Goal: Find specific page/section: Find specific page/section

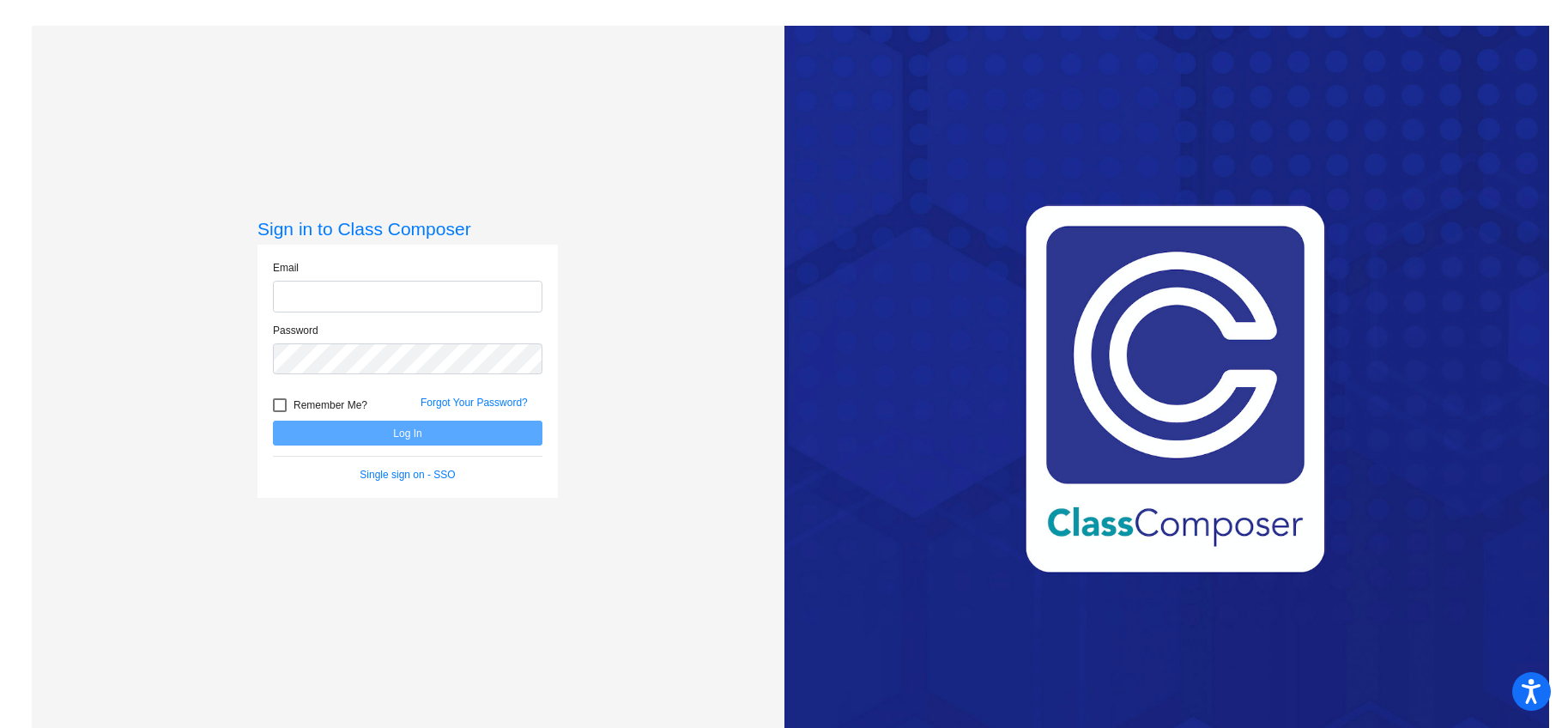
click at [498, 287] on input "email" at bounding box center [407, 296] width 269 height 32
type input "[EMAIL_ADDRESS][DOMAIN_NAME]"
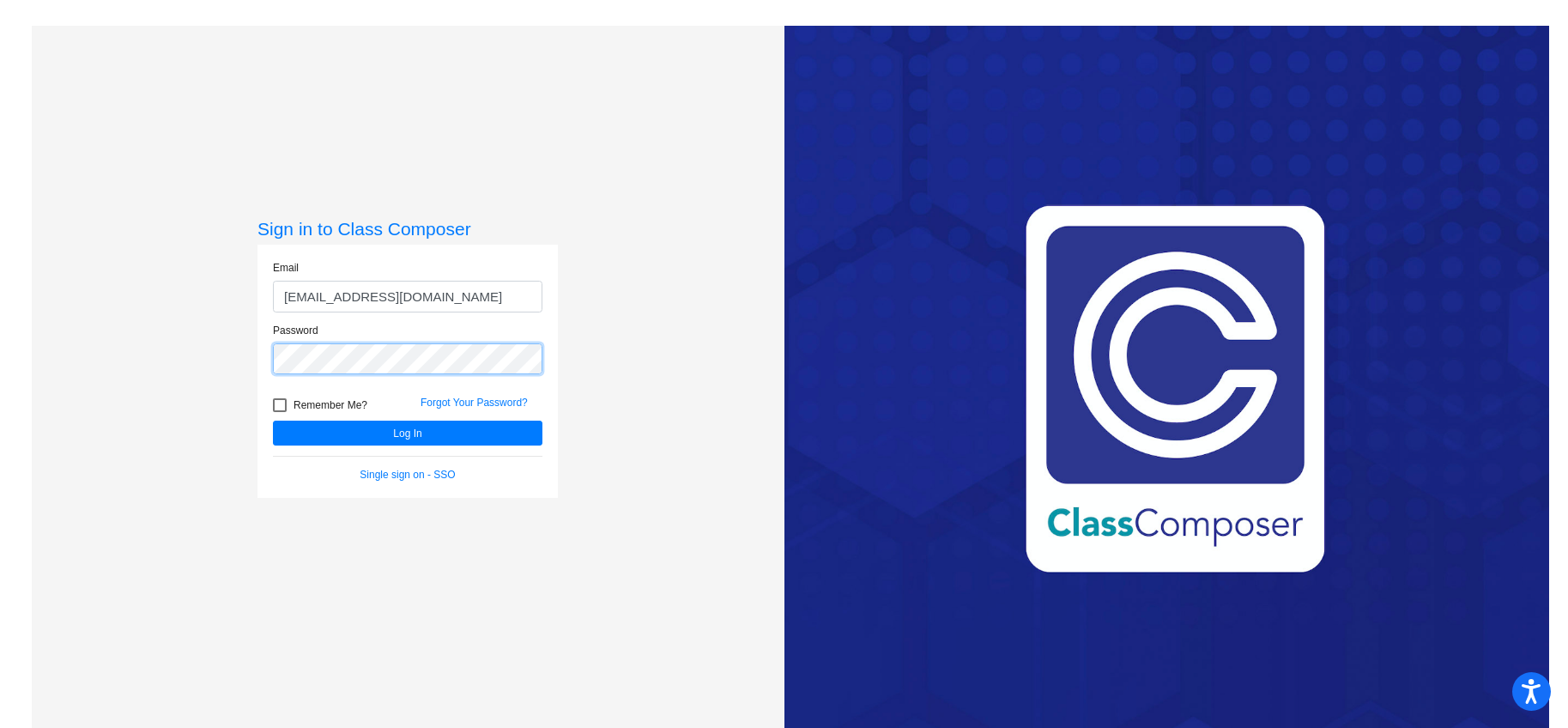
click at [273, 421] on button "Log In" at bounding box center [407, 432] width 269 height 24
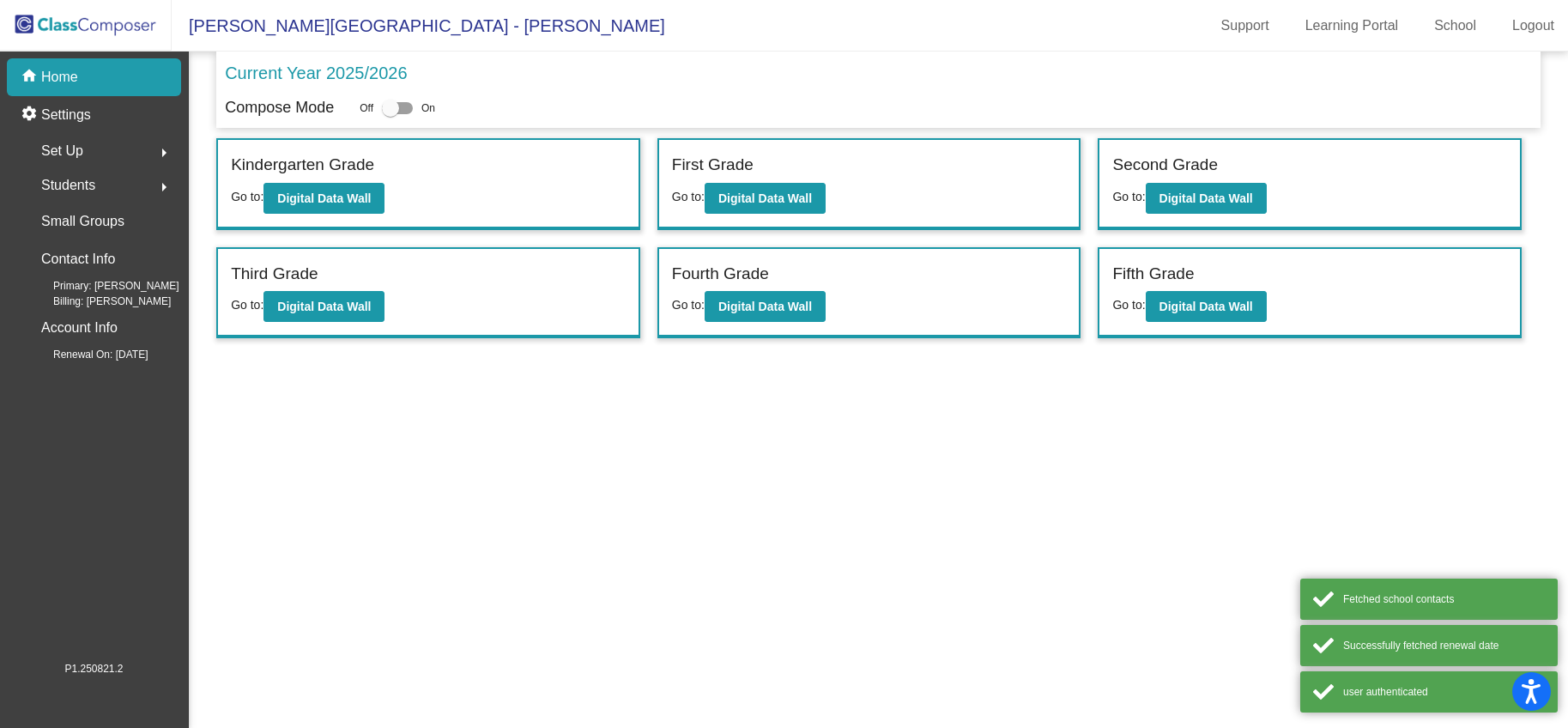
click at [1212, 323] on div "Fifth Grade Go to: Digital Data Wall" at bounding box center [1310, 294] width 421 height 89
click at [1214, 317] on button "Digital Data Wall" at bounding box center [1205, 306] width 121 height 31
